Goal: Task Accomplishment & Management: Use online tool/utility

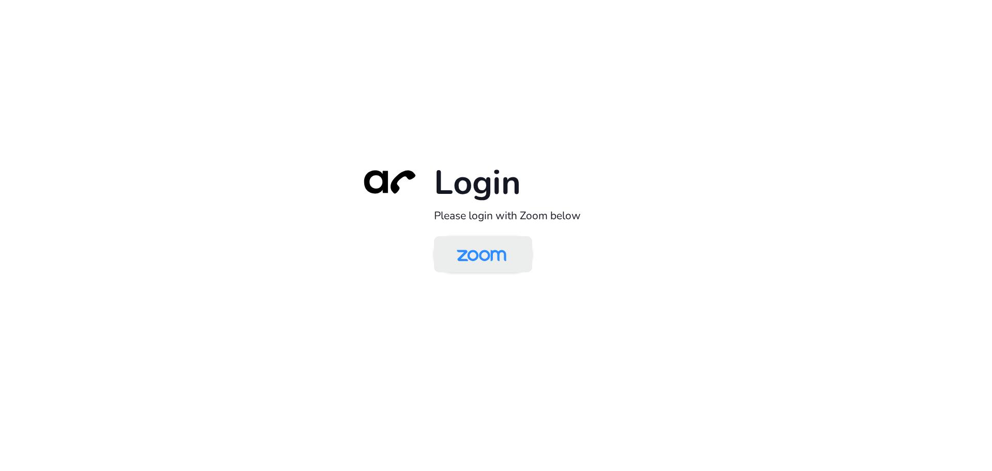
click at [492, 255] on img at bounding box center [481, 255] width 71 height 34
drag, startPoint x: 0, startPoint y: 0, endPoint x: 493, endPoint y: 260, distance: 557.1
click at [493, 260] on img at bounding box center [481, 255] width 71 height 34
